Goal: Task Accomplishment & Management: Manage account settings

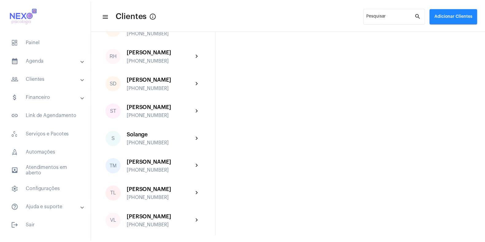
scroll to position [1020, 0]
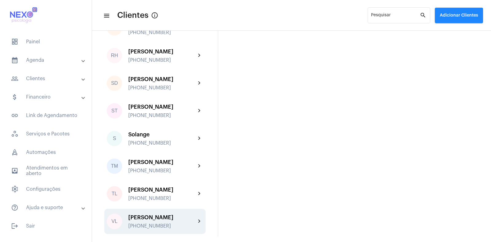
click at [153, 221] on div "[PERSON_NAME] [PHONE_NUMBER]" at bounding box center [162, 221] width 68 height 14
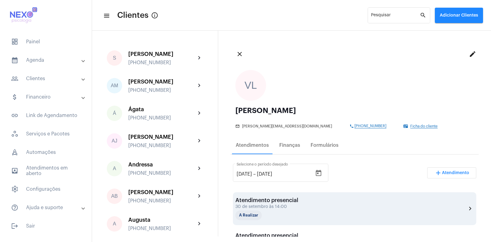
click at [272, 209] on div "Atendimento presencial [DATE] 14:00 A Realizar" at bounding box center [266, 208] width 63 height 23
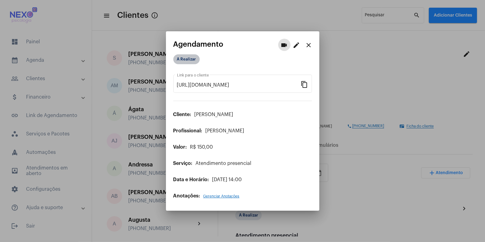
click at [184, 58] on mat-chip "A Realizar" at bounding box center [186, 59] width 26 height 10
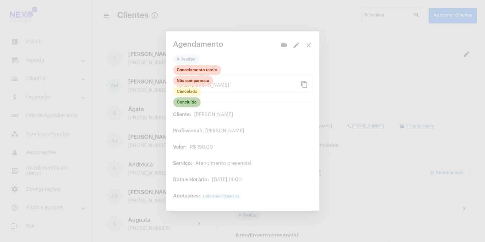
click at [180, 104] on mat-chip "Concluído" at bounding box center [186, 102] width 27 height 10
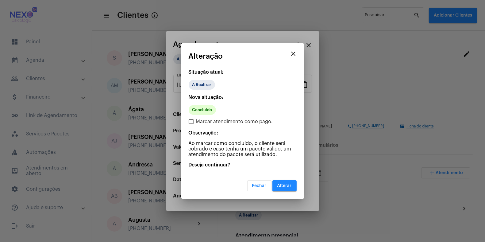
click at [287, 185] on span "Alterar" at bounding box center [284, 186] width 14 height 4
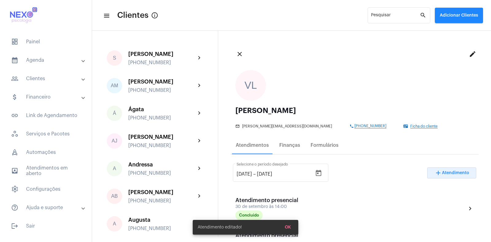
click at [435, 173] on mat-icon "add" at bounding box center [438, 172] width 7 height 7
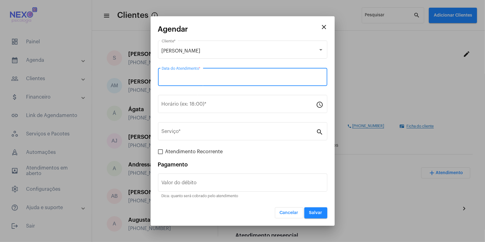
click at [236, 78] on input "Data do Atendimento *" at bounding box center [243, 78] width 162 height 6
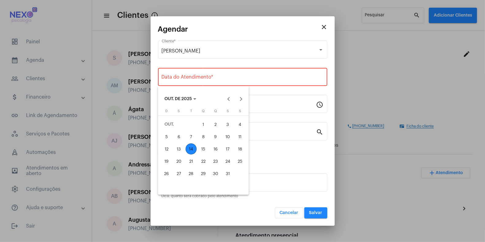
click at [193, 146] on div "14" at bounding box center [191, 148] width 11 height 11
type input "[DATE]"
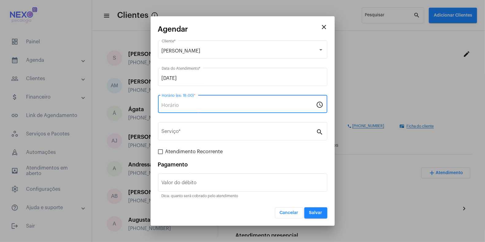
click at [176, 107] on input "Horário (ex: 18:00) *" at bounding box center [239, 105] width 155 height 6
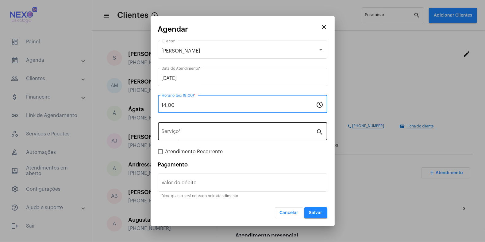
type input "14:00"
click at [178, 130] on div "Serviço *" at bounding box center [239, 130] width 155 height 19
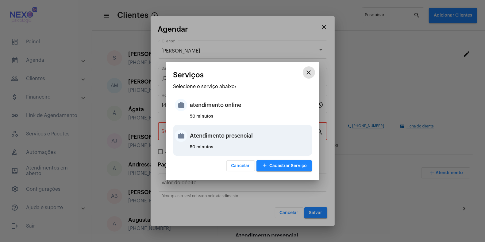
click at [201, 135] on div "Atendimento presencial" at bounding box center [250, 135] width 120 height 18
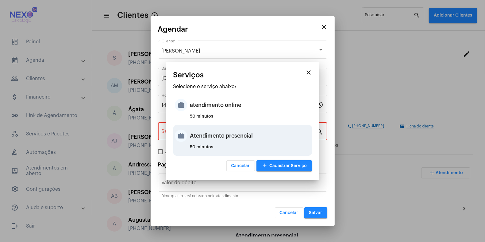
type input "Atendimento presencial"
type input "R$ 150"
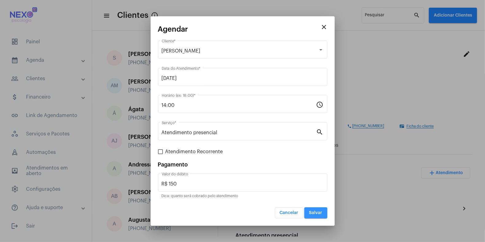
click at [313, 211] on span "Salvar" at bounding box center [315, 213] width 13 height 4
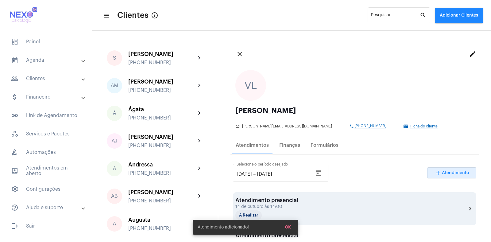
click at [289, 198] on div "Atendimento presencial" at bounding box center [266, 200] width 63 height 6
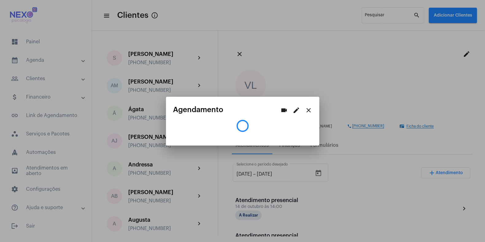
click at [340, 214] on div at bounding box center [242, 121] width 485 height 242
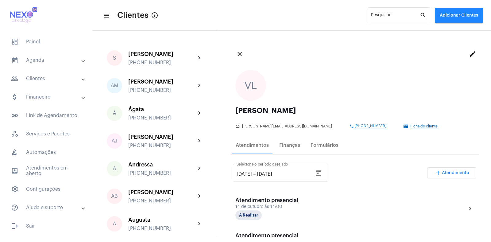
click at [280, 199] on div "Atendimento presencial" at bounding box center [266, 200] width 63 height 6
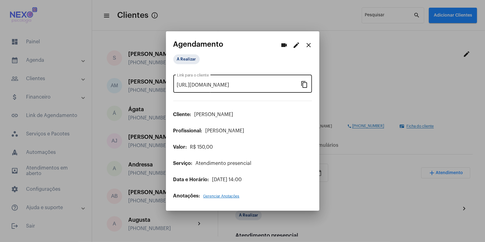
click at [306, 85] on mat-icon "content_copy" at bounding box center [304, 83] width 7 height 7
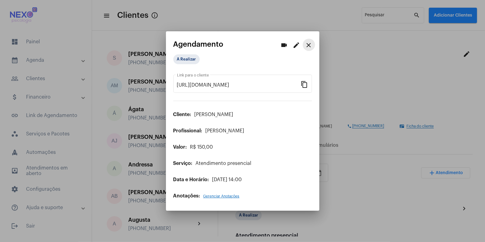
click at [307, 46] on mat-icon "close" at bounding box center [308, 44] width 7 height 7
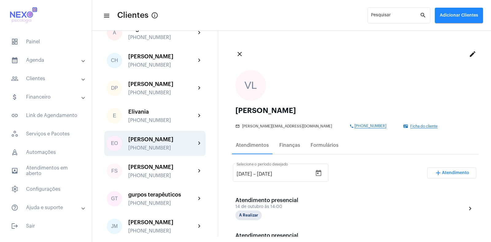
click at [146, 150] on div "[PERSON_NAME] [PHONE_NUMBER]" at bounding box center [162, 143] width 68 height 14
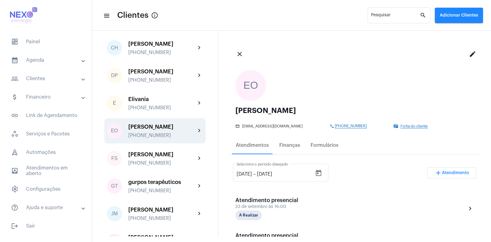
scroll to position [204, 0]
click at [150, 143] on div "EO [PERSON_NAME] [PHONE_NUMBER] chevron_right" at bounding box center [154, 130] width 101 height 25
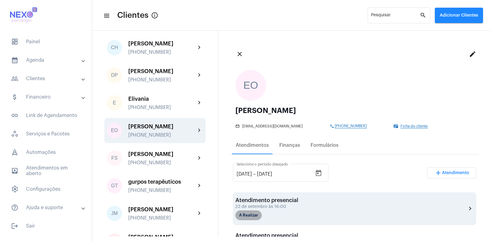
click at [246, 214] on mat-chip "A Realizar" at bounding box center [248, 215] width 26 height 10
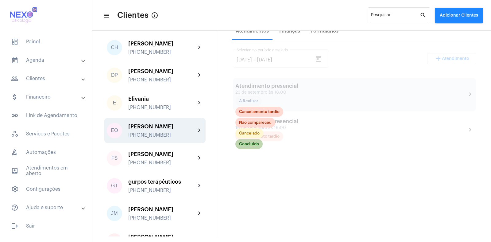
click at [247, 145] on mat-chip "Concluído" at bounding box center [248, 144] width 27 height 10
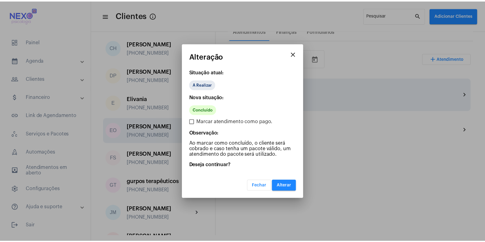
scroll to position [115, 0]
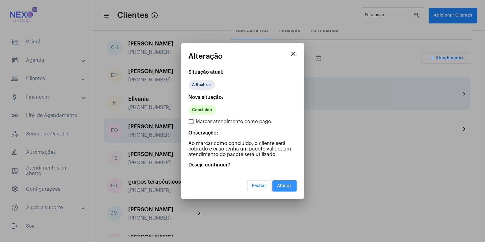
click at [284, 185] on span "Alterar" at bounding box center [284, 186] width 14 height 4
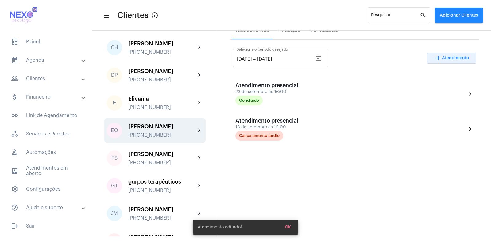
click at [456, 57] on span "Atendimento" at bounding box center [455, 58] width 27 height 4
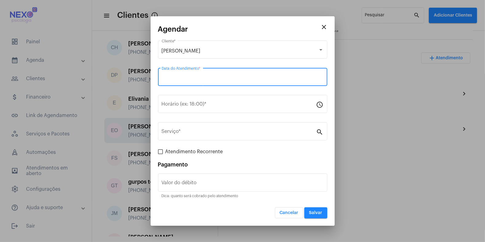
click at [187, 79] on input "Data do Atendimento *" at bounding box center [243, 78] width 162 height 6
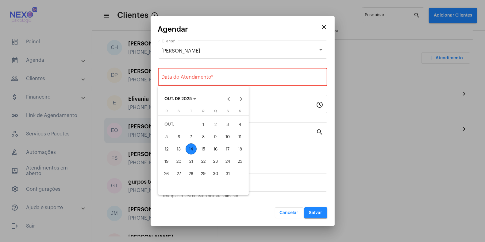
click at [189, 148] on div "14" at bounding box center [191, 148] width 11 height 11
type input "[DATE]"
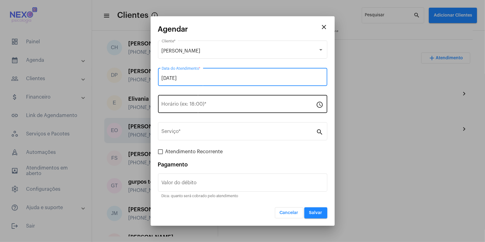
click at [187, 105] on input "Horário (ex: 18:00) *" at bounding box center [239, 105] width 155 height 6
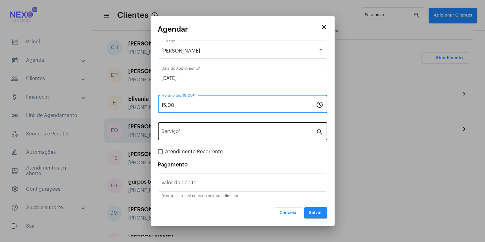
type input "15:00"
click at [163, 128] on div "Serviço *" at bounding box center [239, 130] width 155 height 19
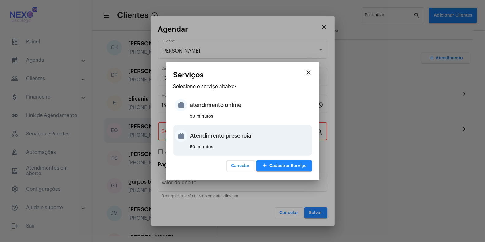
click at [229, 137] on div "Atendimento presencial" at bounding box center [250, 135] width 120 height 18
type input "Atendimento presencial"
type input "R$ 150"
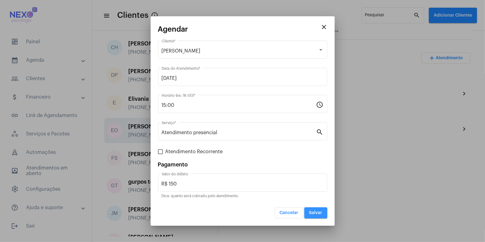
click at [315, 212] on span "Salvar" at bounding box center [315, 213] width 13 height 4
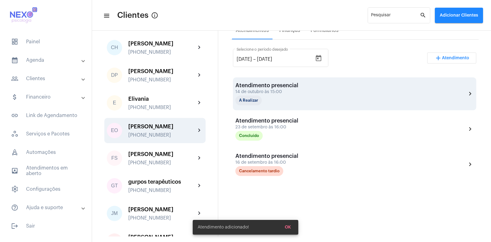
click at [285, 87] on div "Atendimento presencial" at bounding box center [266, 85] width 63 height 6
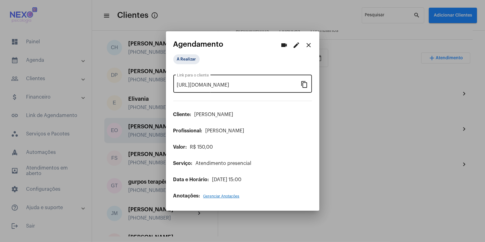
click at [303, 84] on mat-icon "content_copy" at bounding box center [304, 83] width 7 height 7
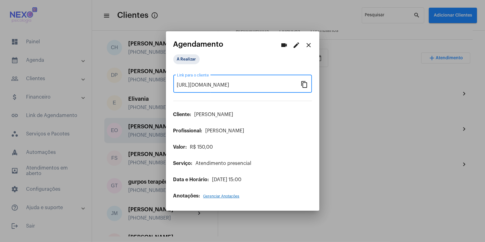
click at [308, 46] on mat-icon "close" at bounding box center [308, 44] width 7 height 7
